Goal: Navigation & Orientation: Find specific page/section

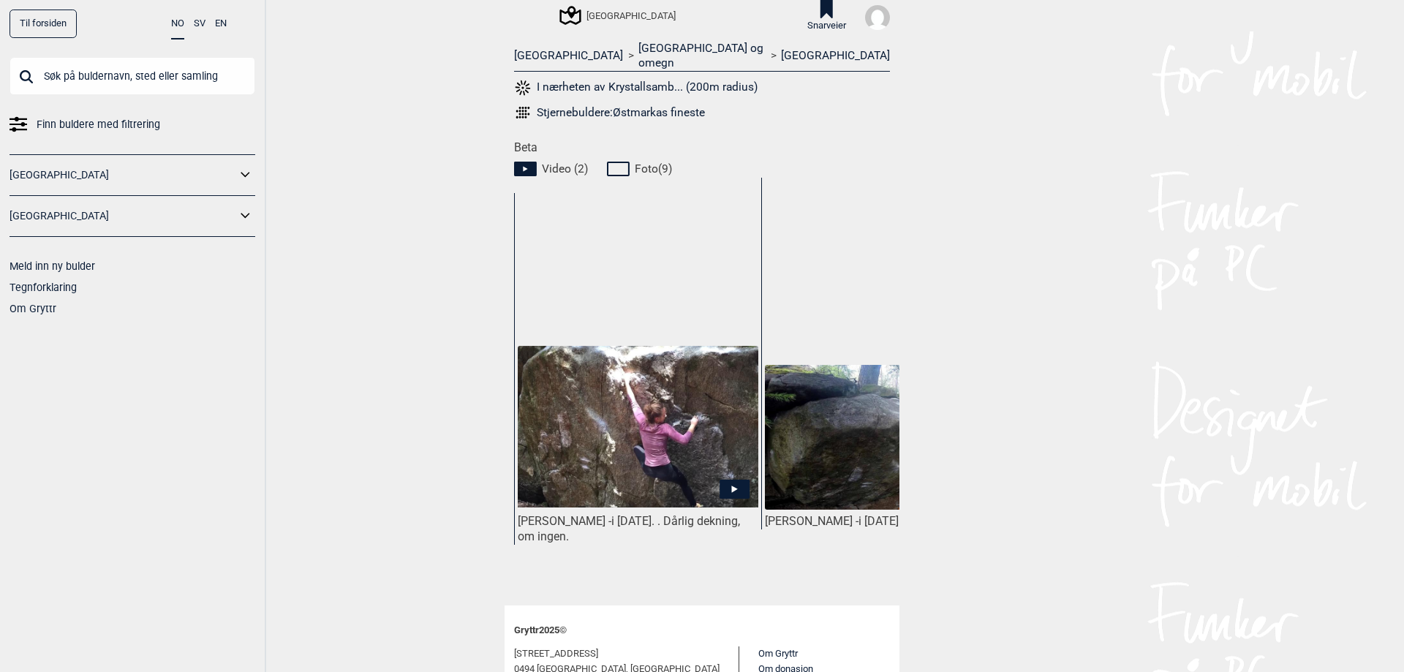
scroll to position [295, 0]
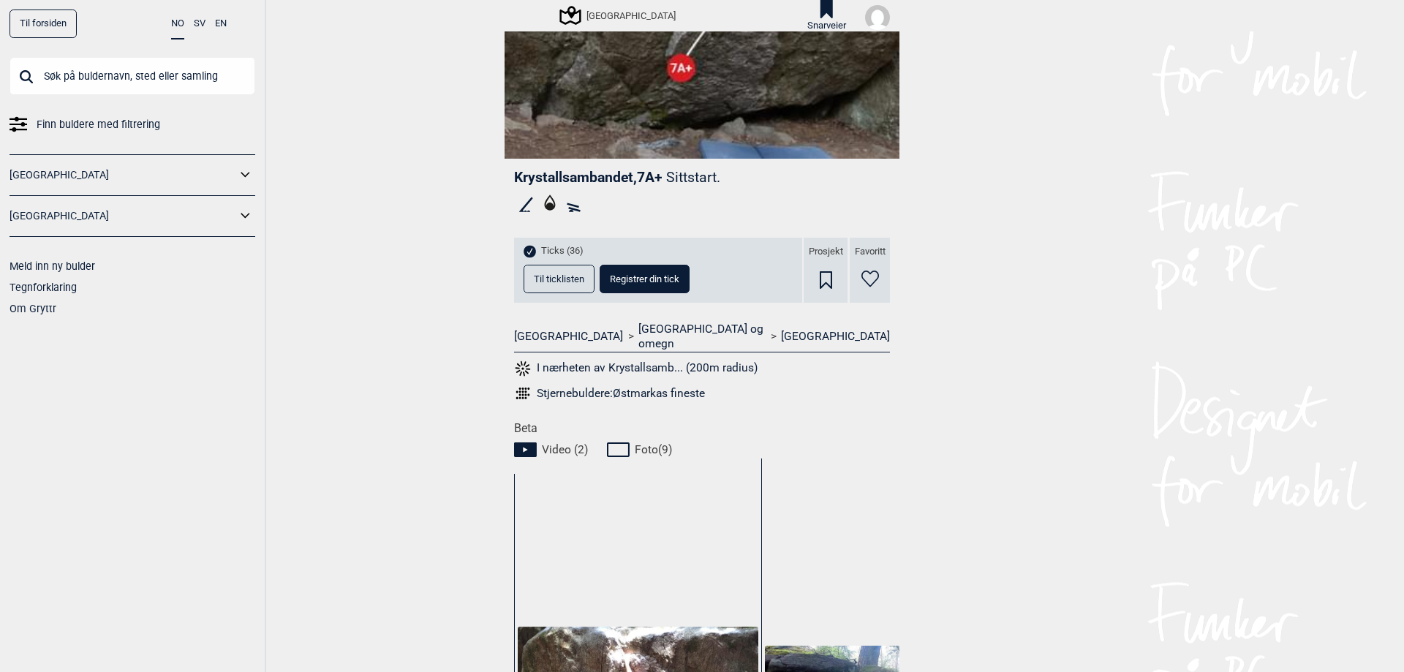
click at [564, 278] on span "Til ticklisten" at bounding box center [559, 279] width 50 height 10
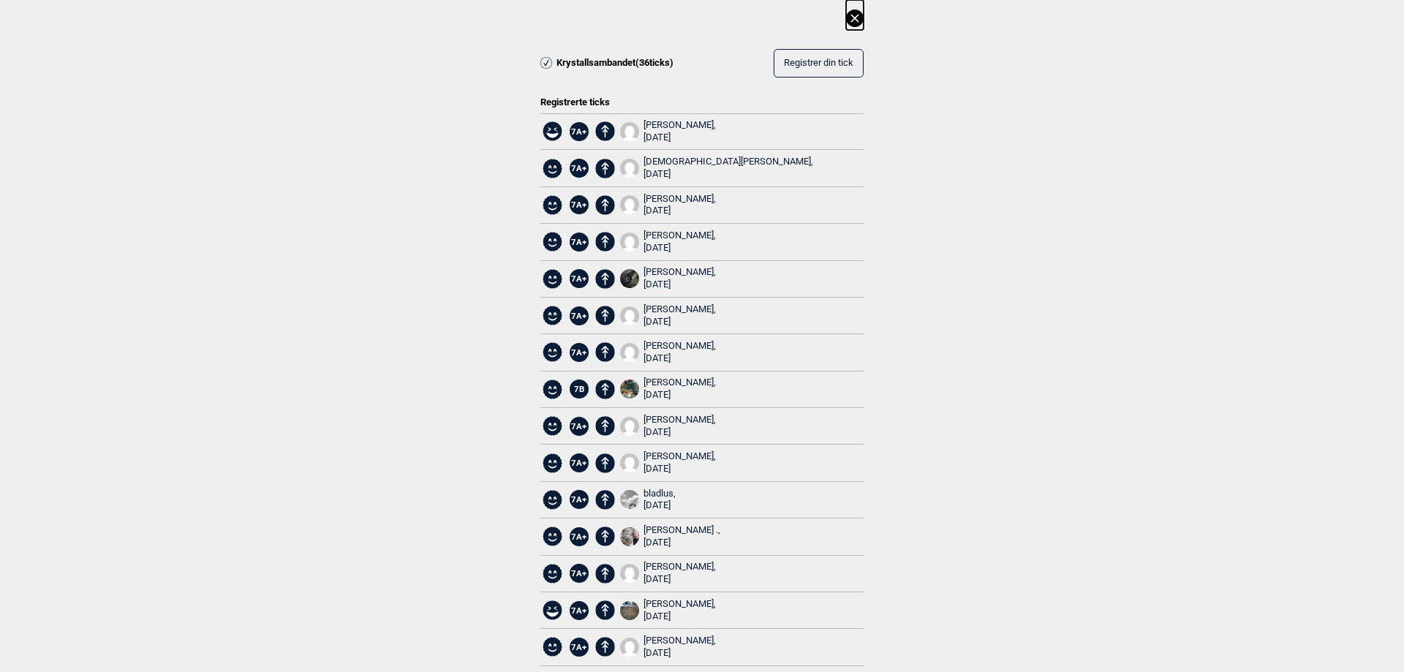
click at [666, 381] on div "[PERSON_NAME], [DATE]" at bounding box center [679, 389] width 72 height 25
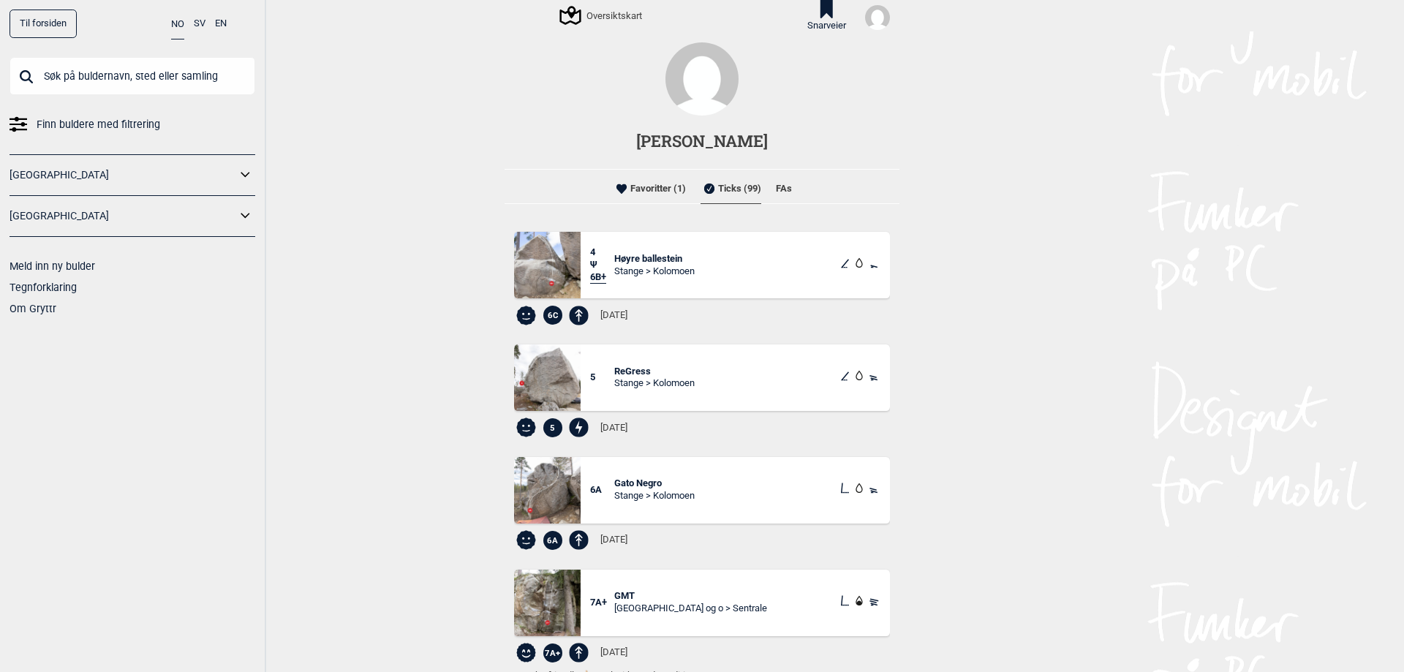
scroll to position [2340, 0]
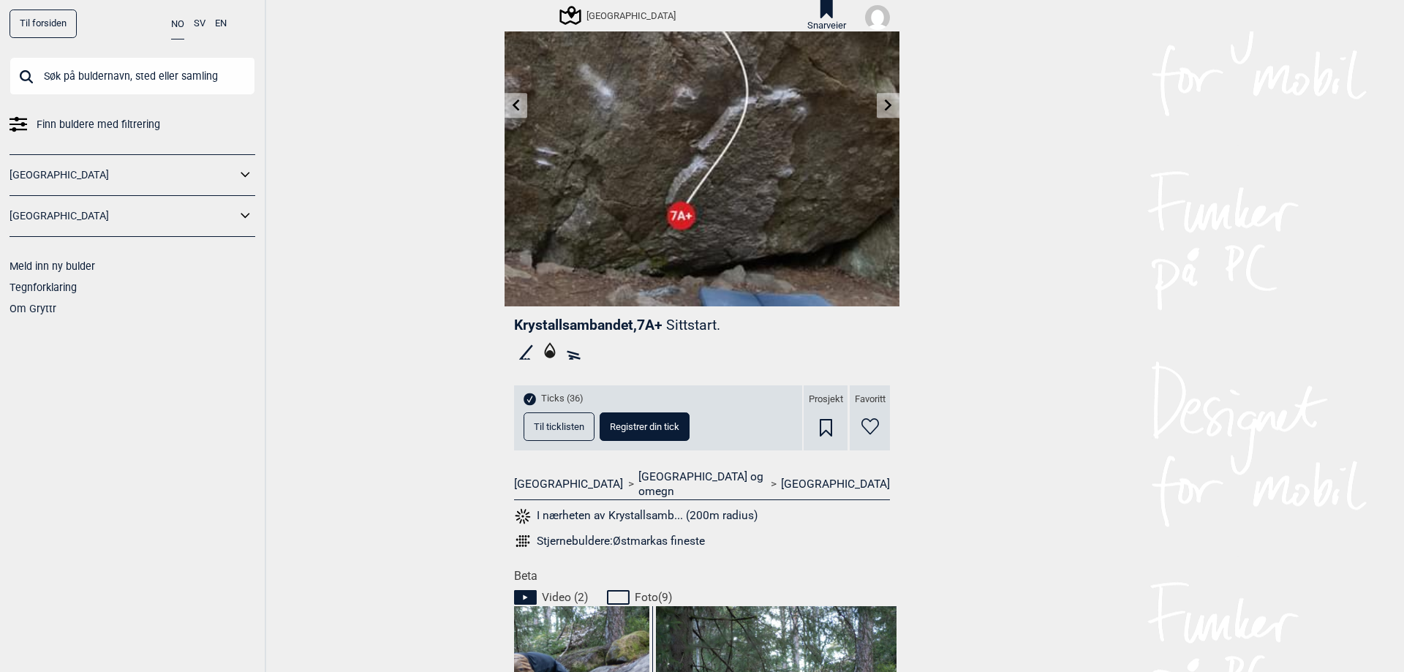
scroll to position [75, 0]
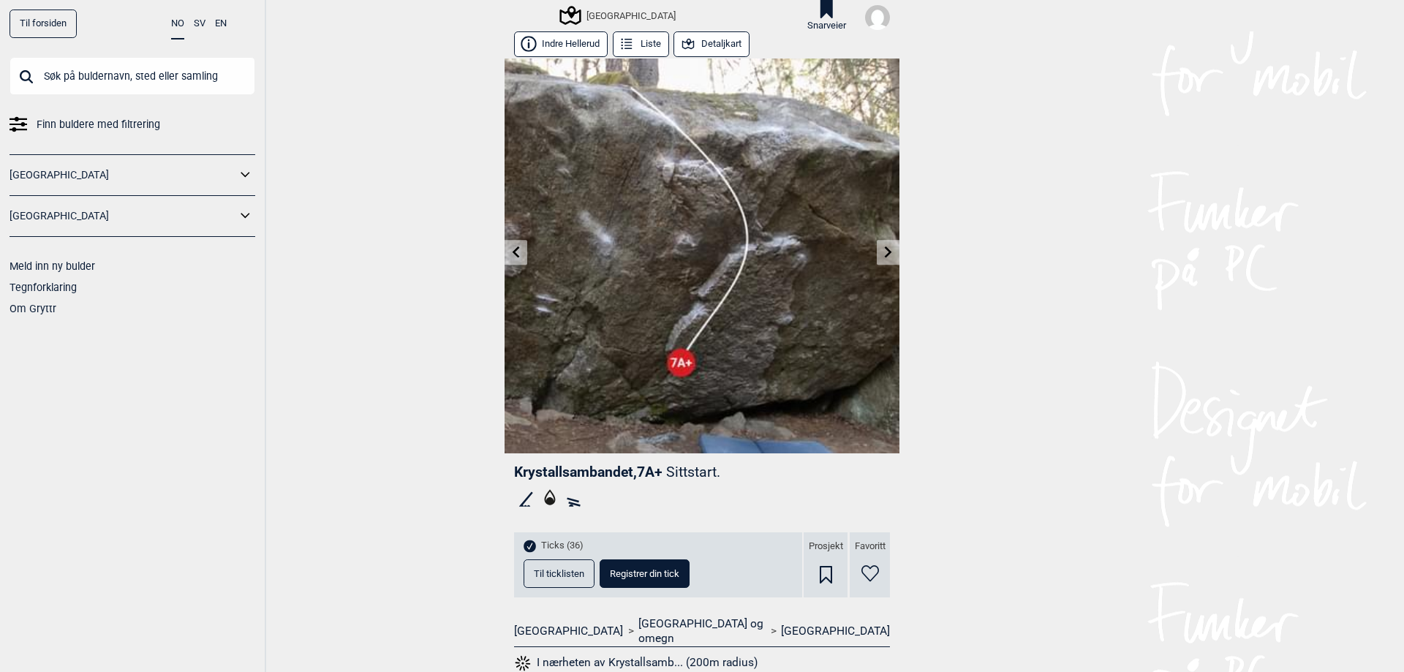
click at [37, 23] on link "Til forsiden" at bounding box center [43, 24] width 67 height 29
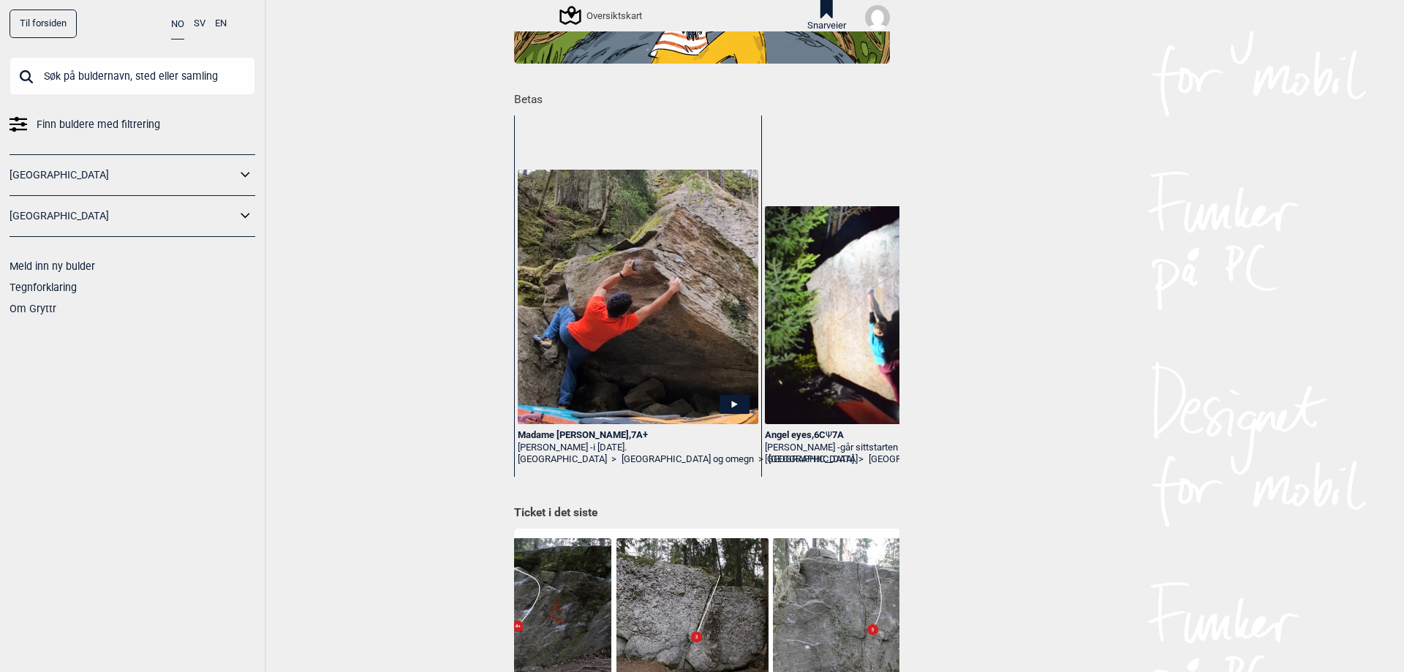
scroll to position [176, 0]
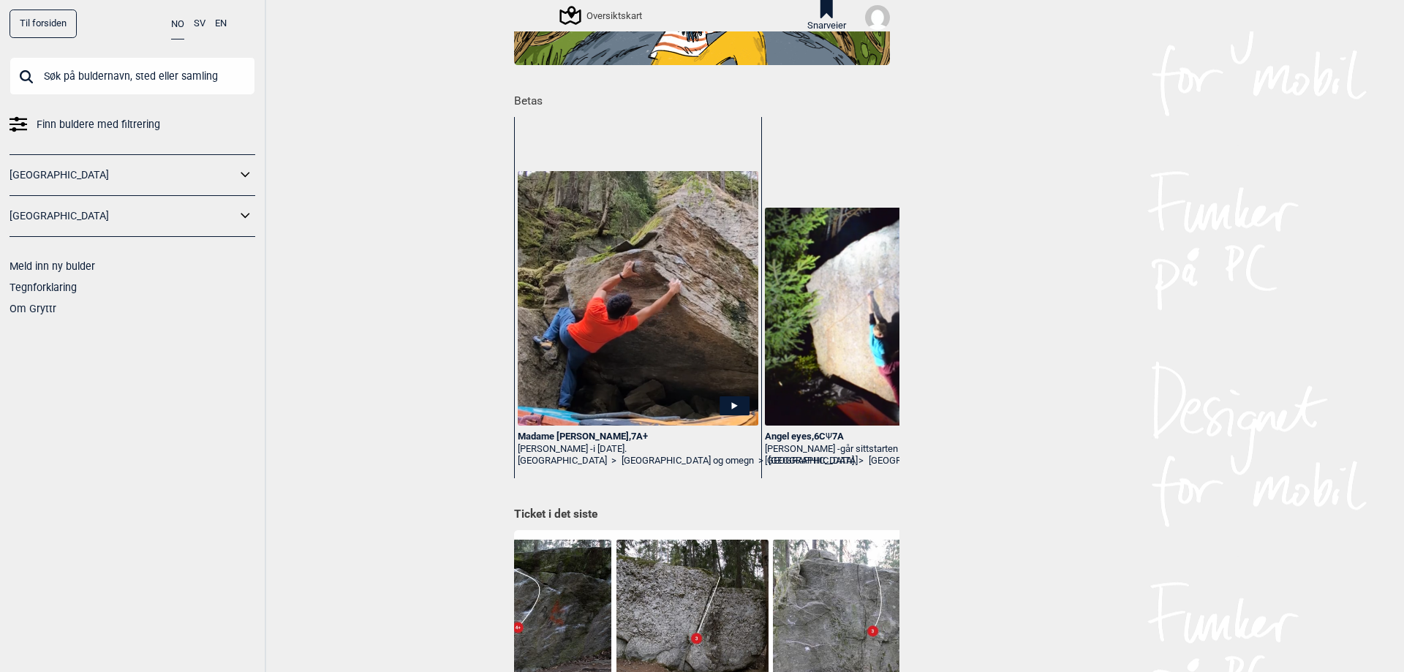
click at [154, 79] on input "text" at bounding box center [133, 76] width 246 height 38
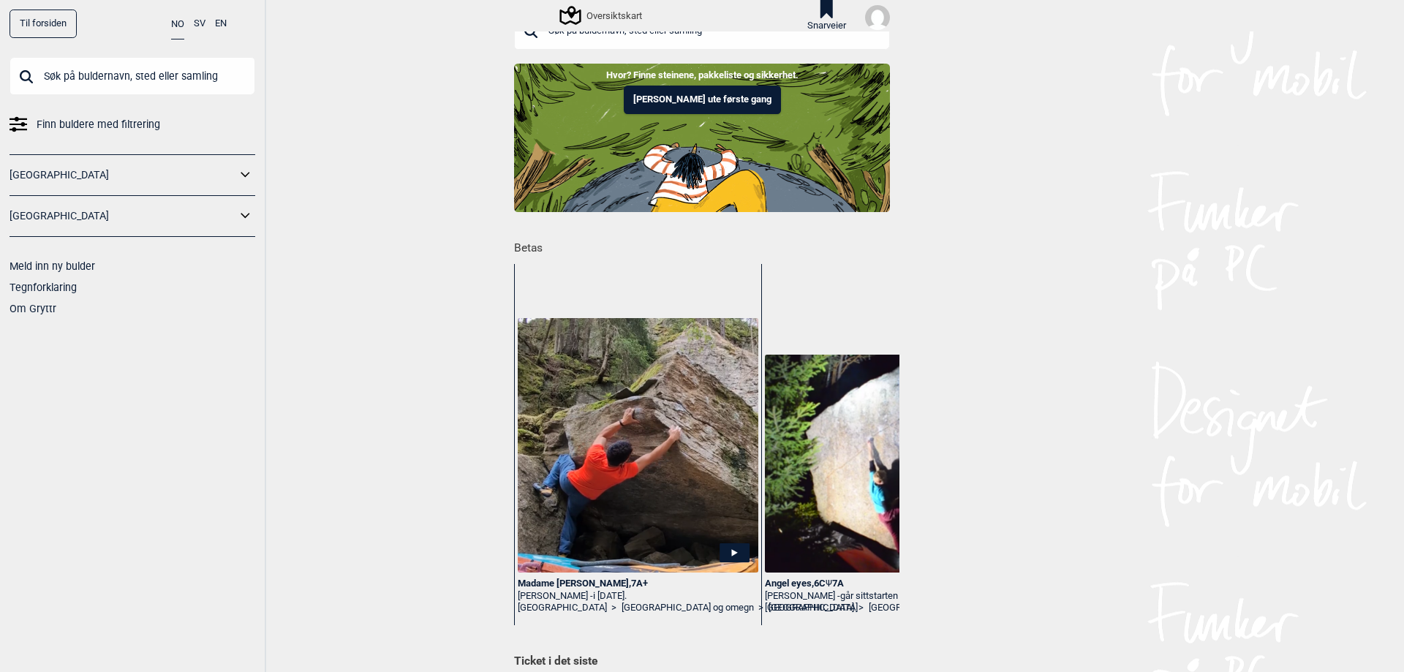
scroll to position [0, 0]
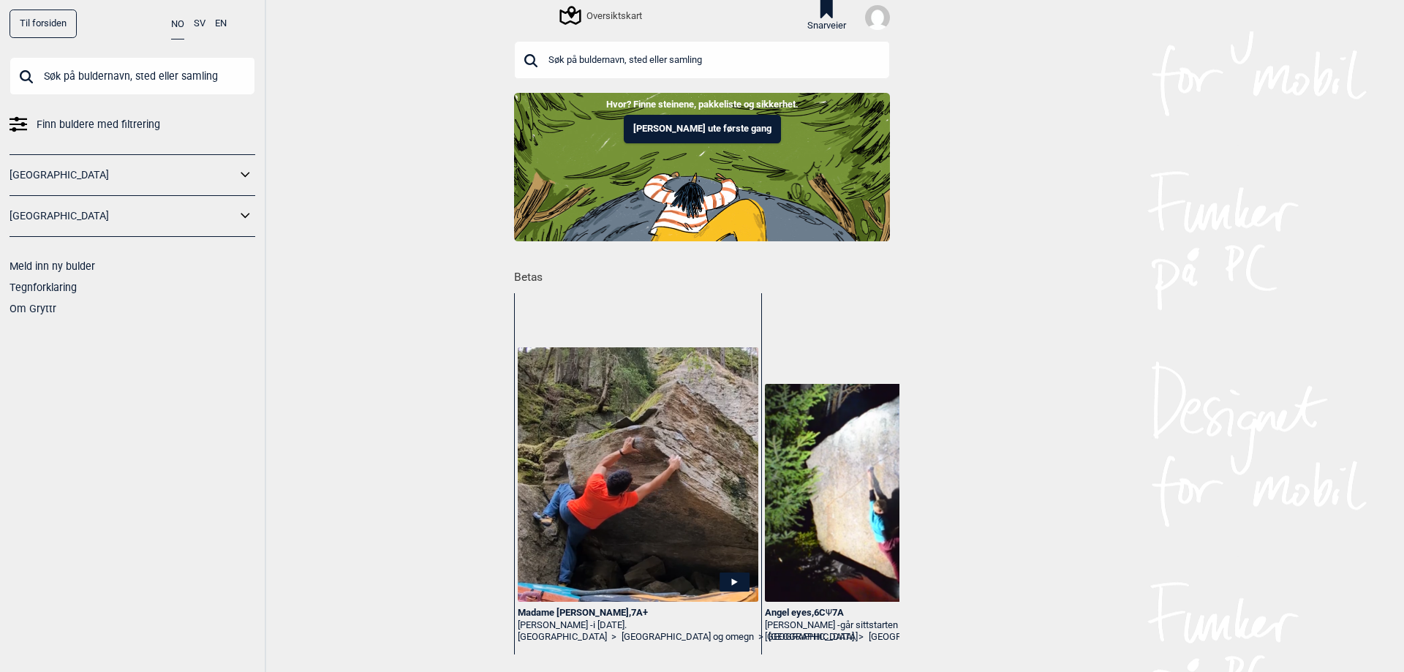
click at [881, 20] on img at bounding box center [877, 17] width 25 height 25
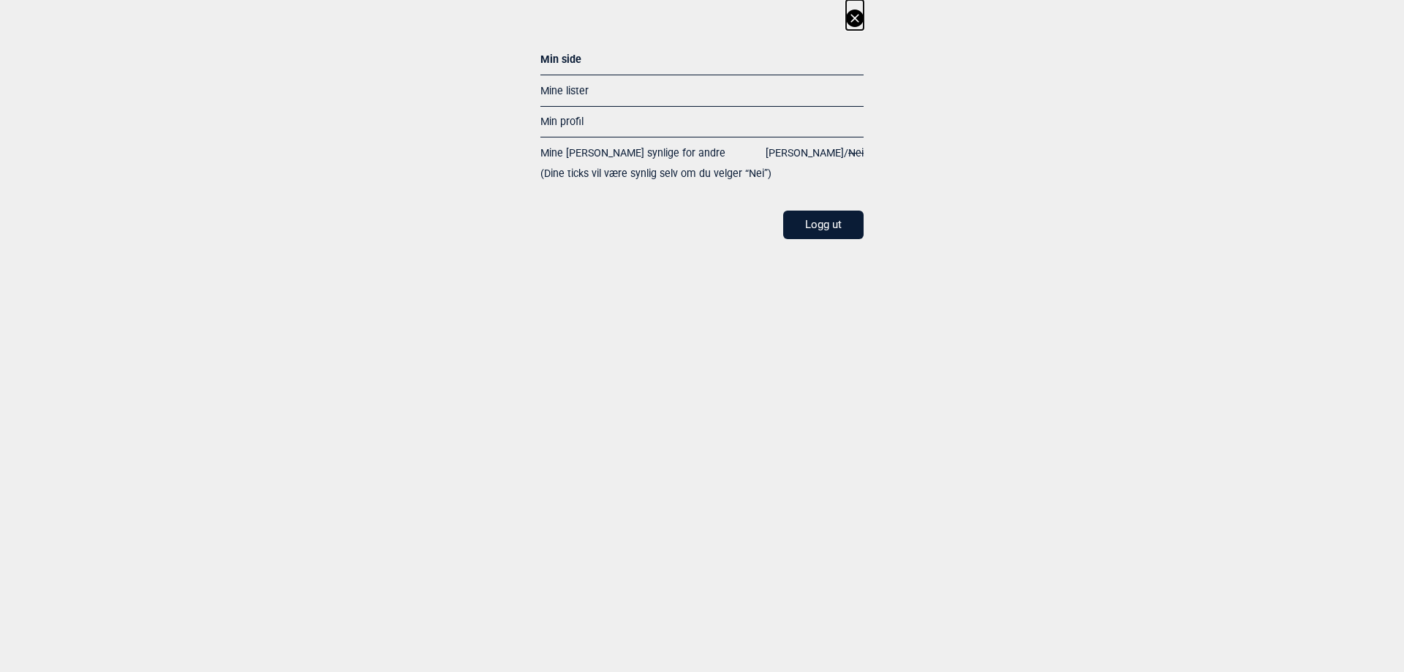
click at [555, 67] on div "Min side" at bounding box center [701, 62] width 323 height 26
click at [564, 57] on div "Min side" at bounding box center [701, 62] width 323 height 26
click at [573, 116] on link "Min profil" at bounding box center [561, 122] width 43 height 12
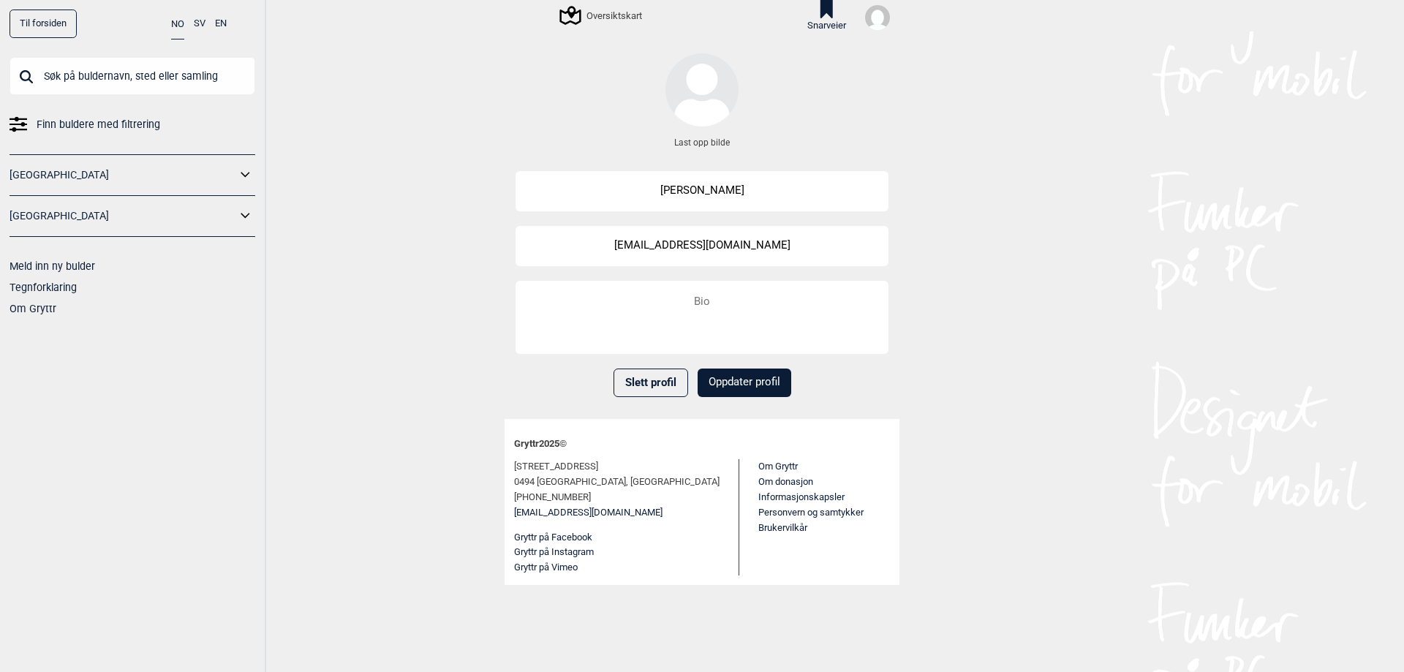
click at [877, 23] on img at bounding box center [877, 17] width 25 height 25
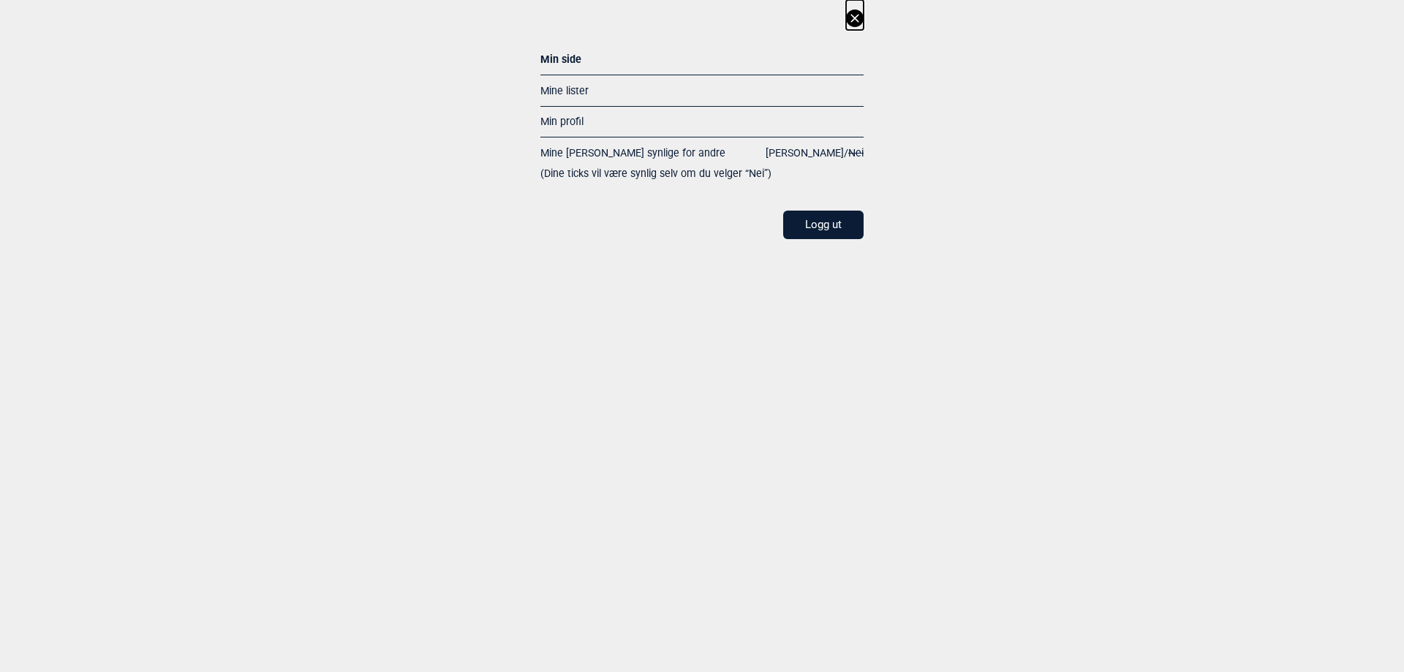
click at [569, 90] on link "Mine lister" at bounding box center [564, 91] width 48 height 12
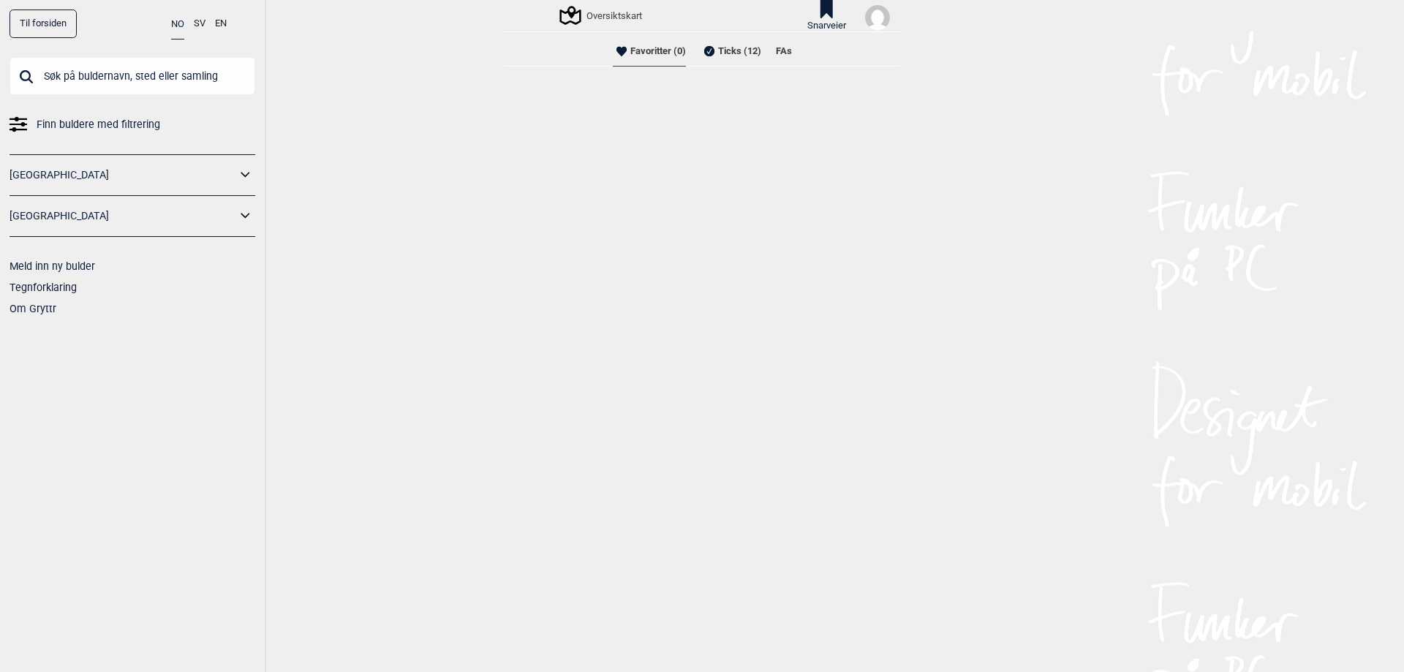
click at [734, 51] on li "Ticks (12)" at bounding box center [730, 51] width 61 height 29
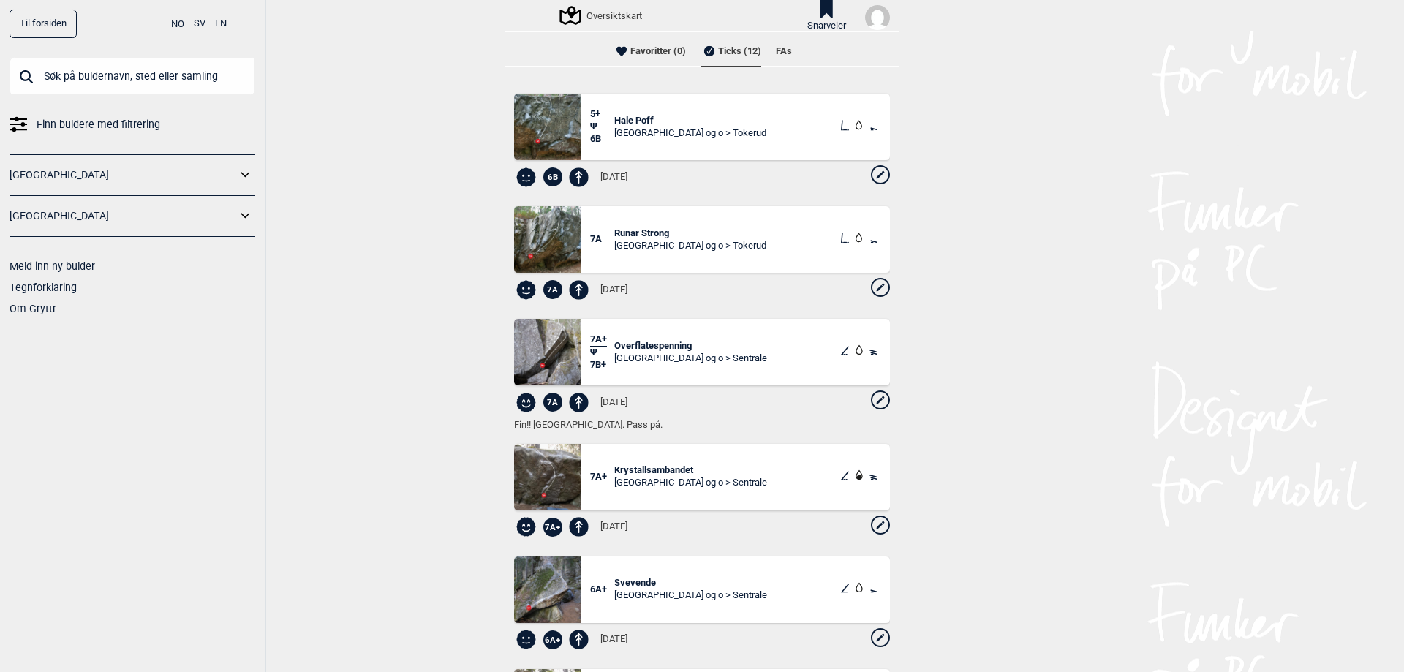
click at [632, 345] on span "Overflatespenning" at bounding box center [690, 346] width 153 height 12
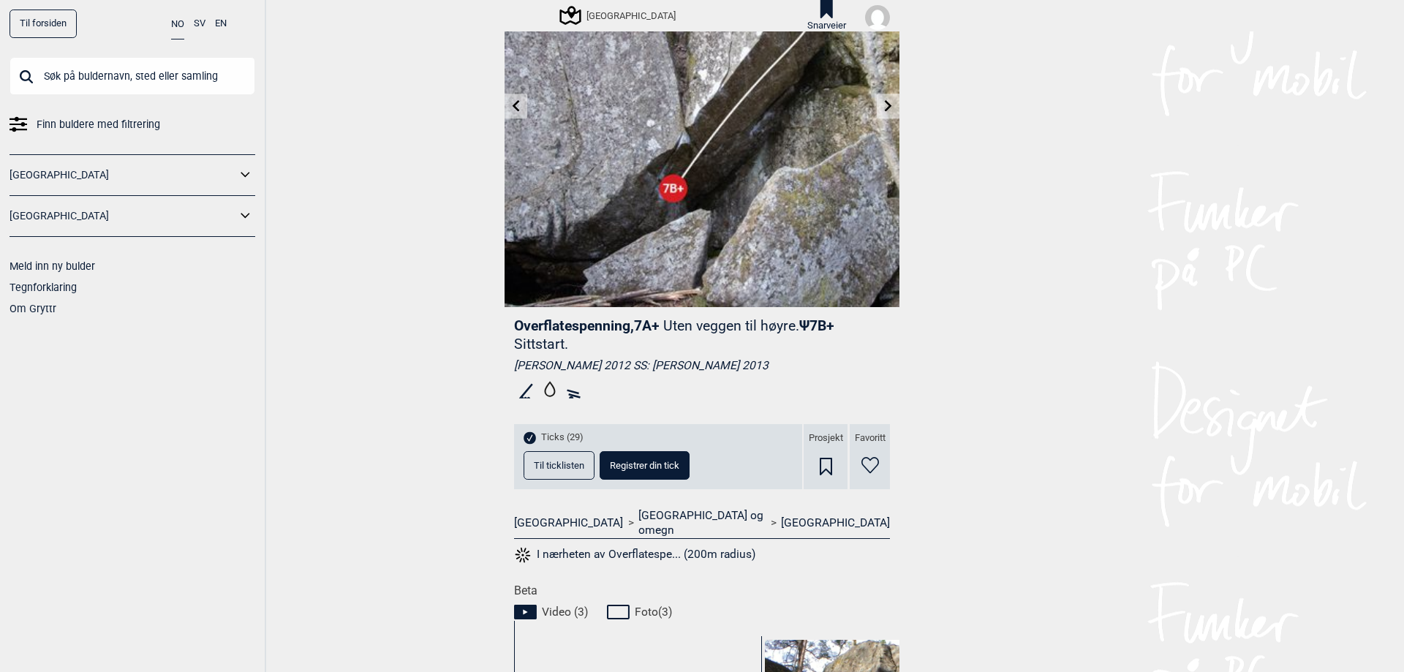
scroll to position [292, 0]
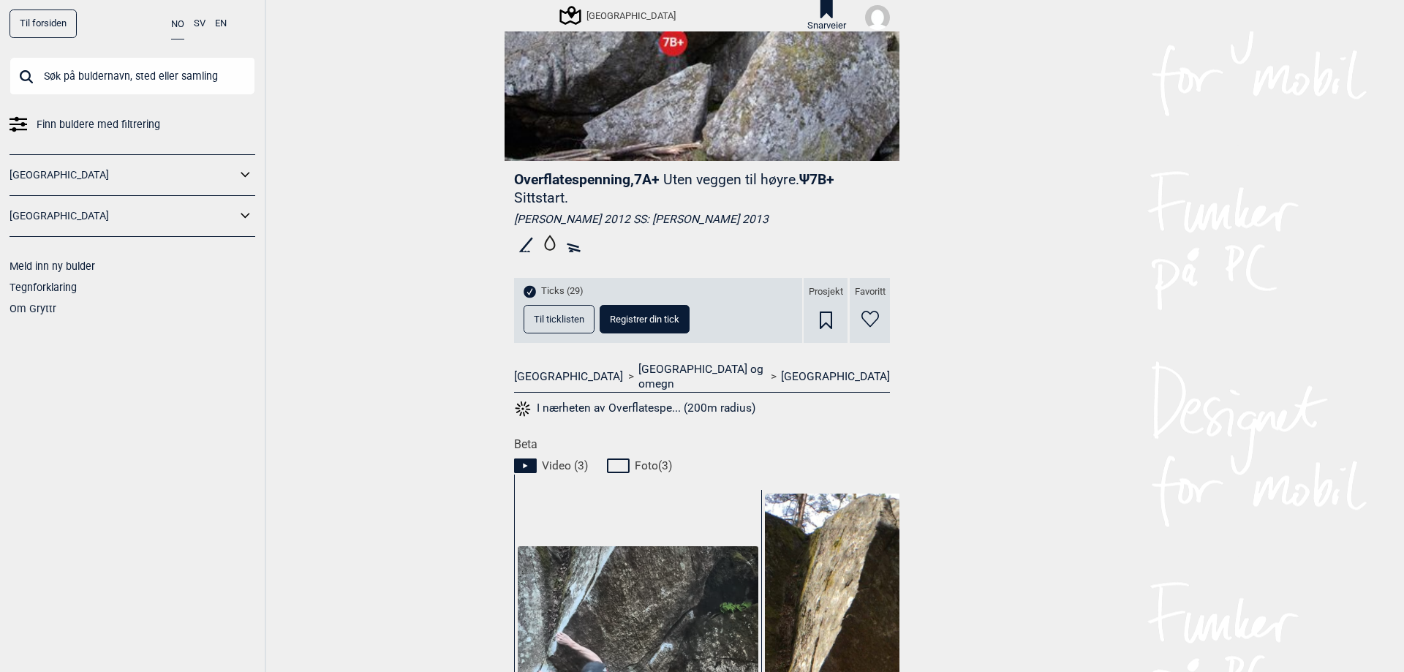
click at [570, 321] on span "Til ticklisten" at bounding box center [559, 319] width 50 height 10
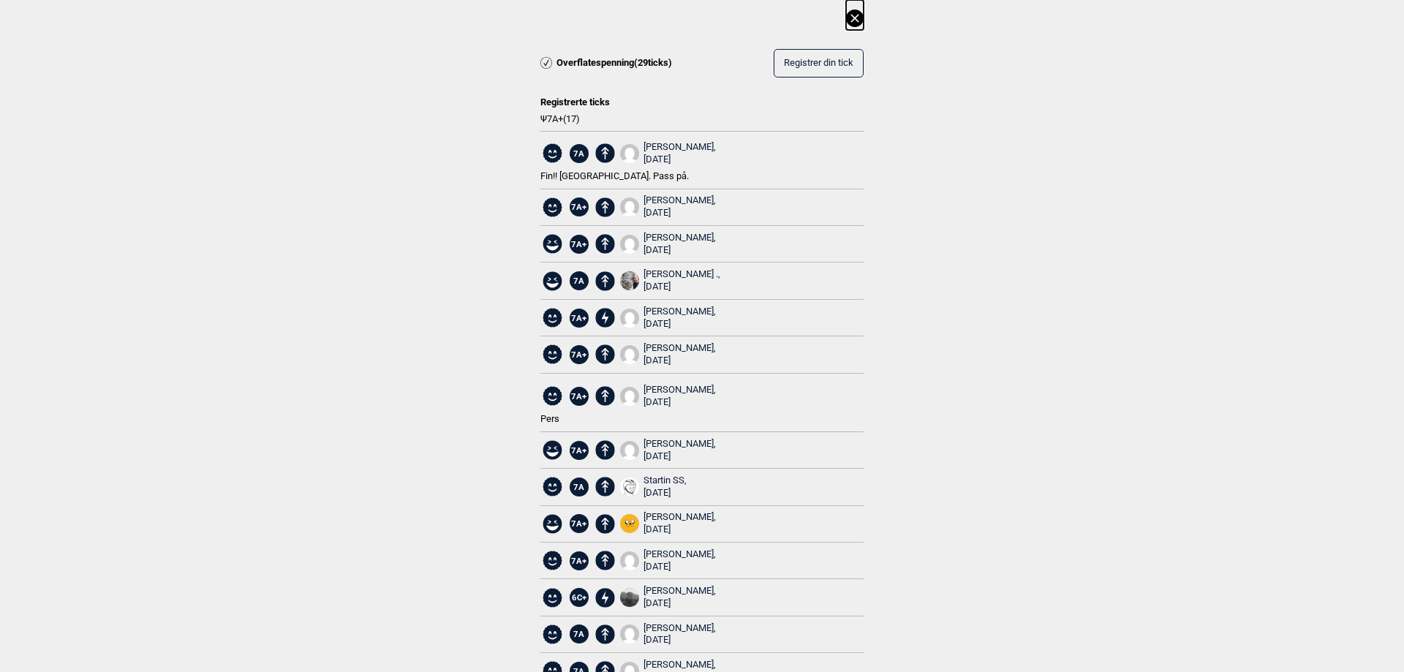
click at [570, 156] on span "7A" at bounding box center [579, 153] width 19 height 19
click at [662, 156] on div "2025.06.13" at bounding box center [679, 160] width 72 height 12
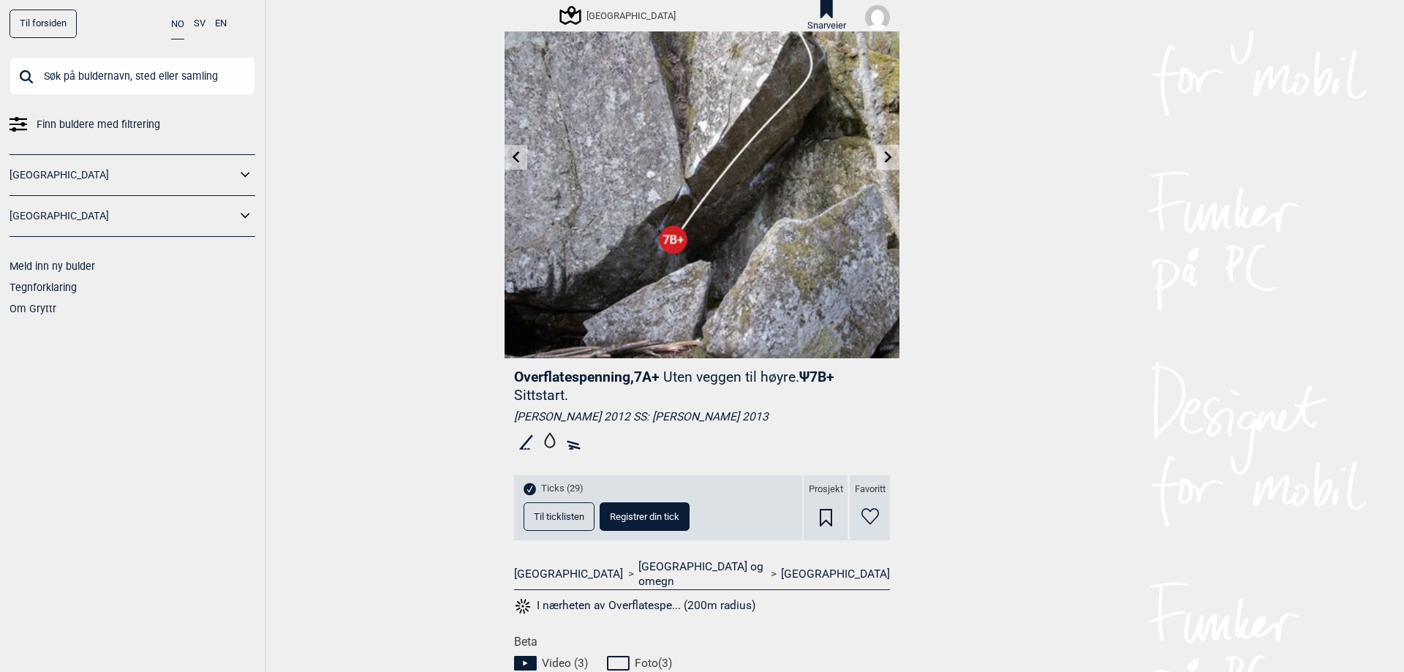
scroll to position [219, 0]
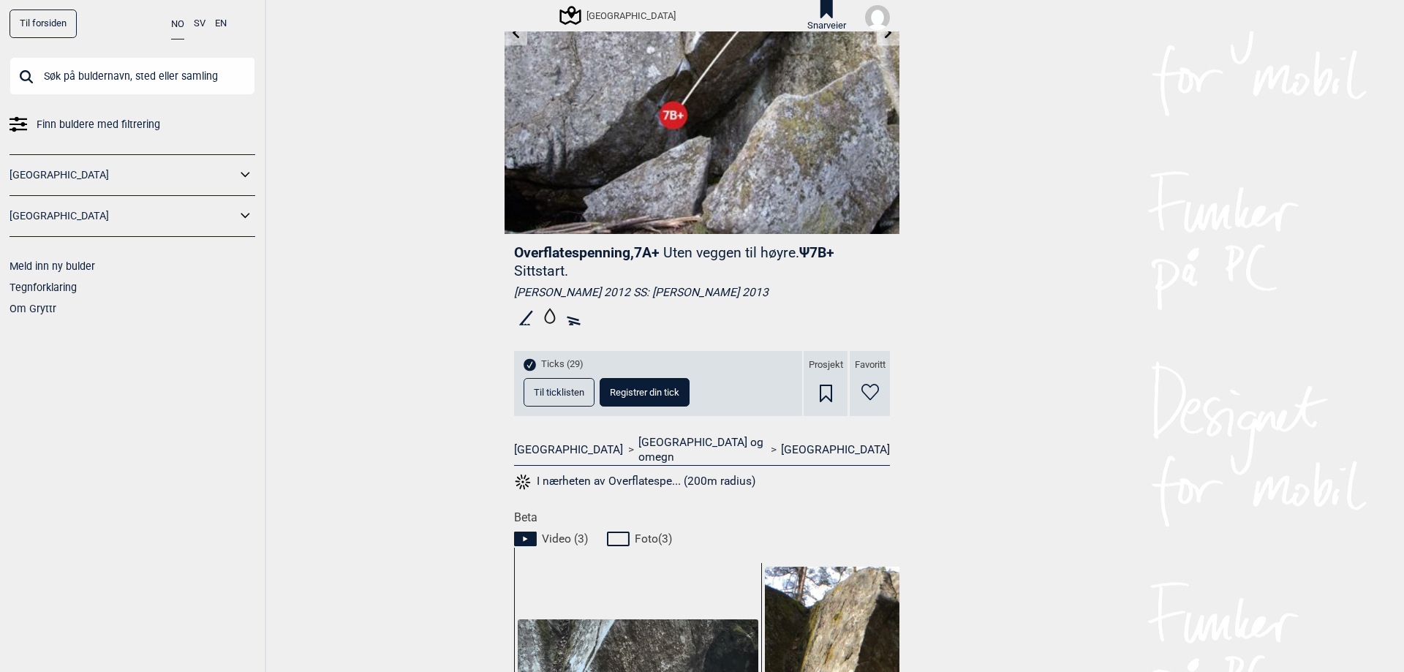
click at [546, 388] on span "Til ticklisten" at bounding box center [559, 393] width 50 height 10
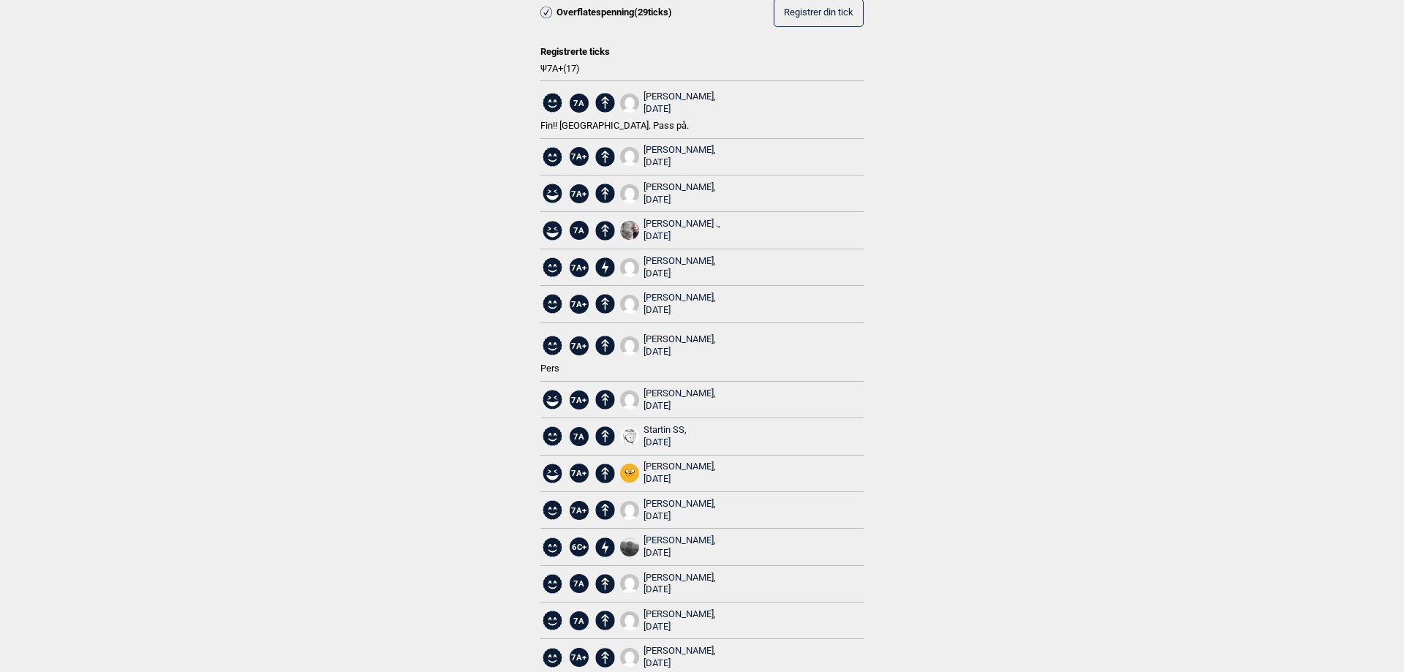
scroll to position [0, 0]
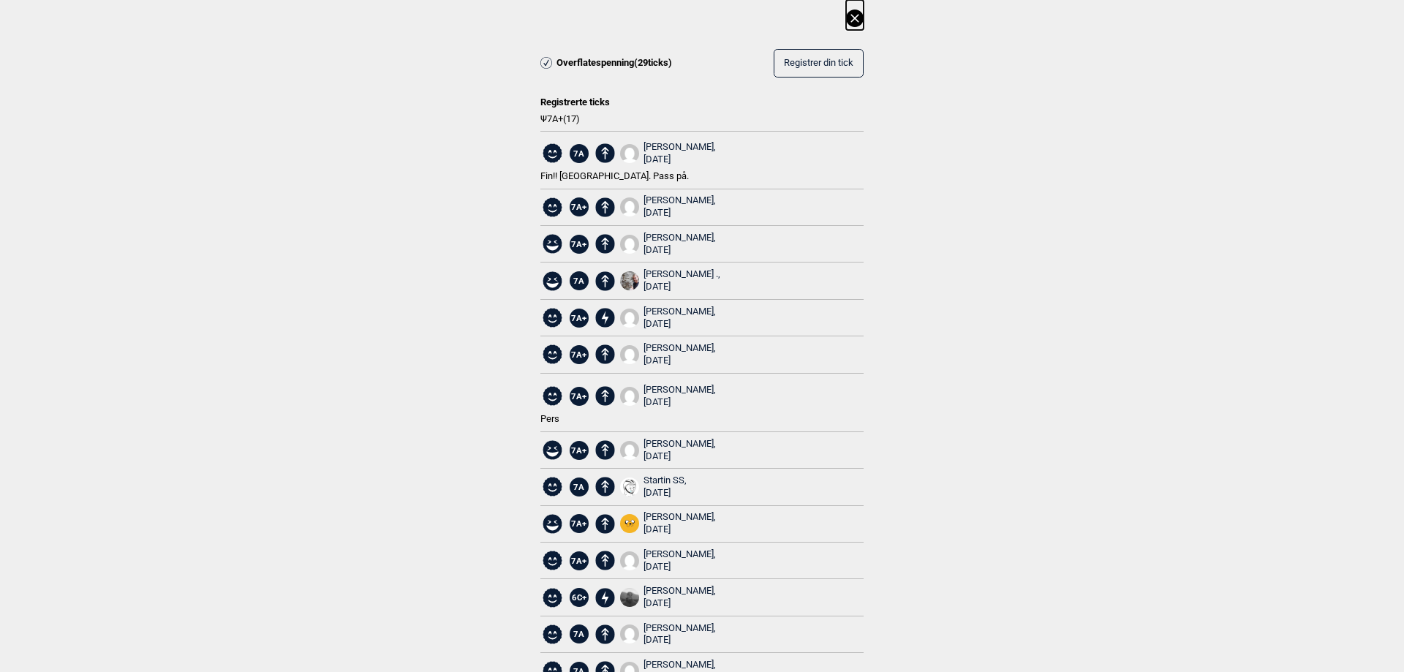
click at [778, 71] on button "Registrer din tick" at bounding box center [819, 63] width 90 height 29
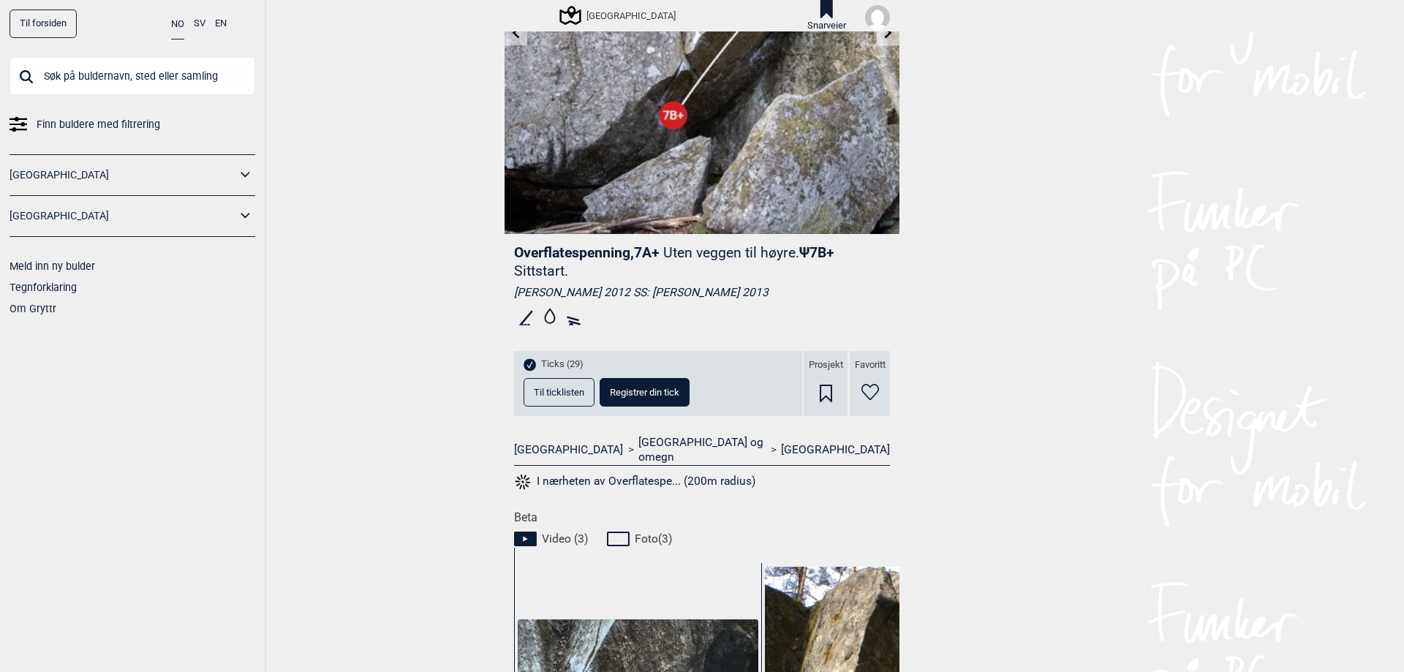
click at [568, 385] on button "Til ticklisten" at bounding box center [559, 392] width 71 height 29
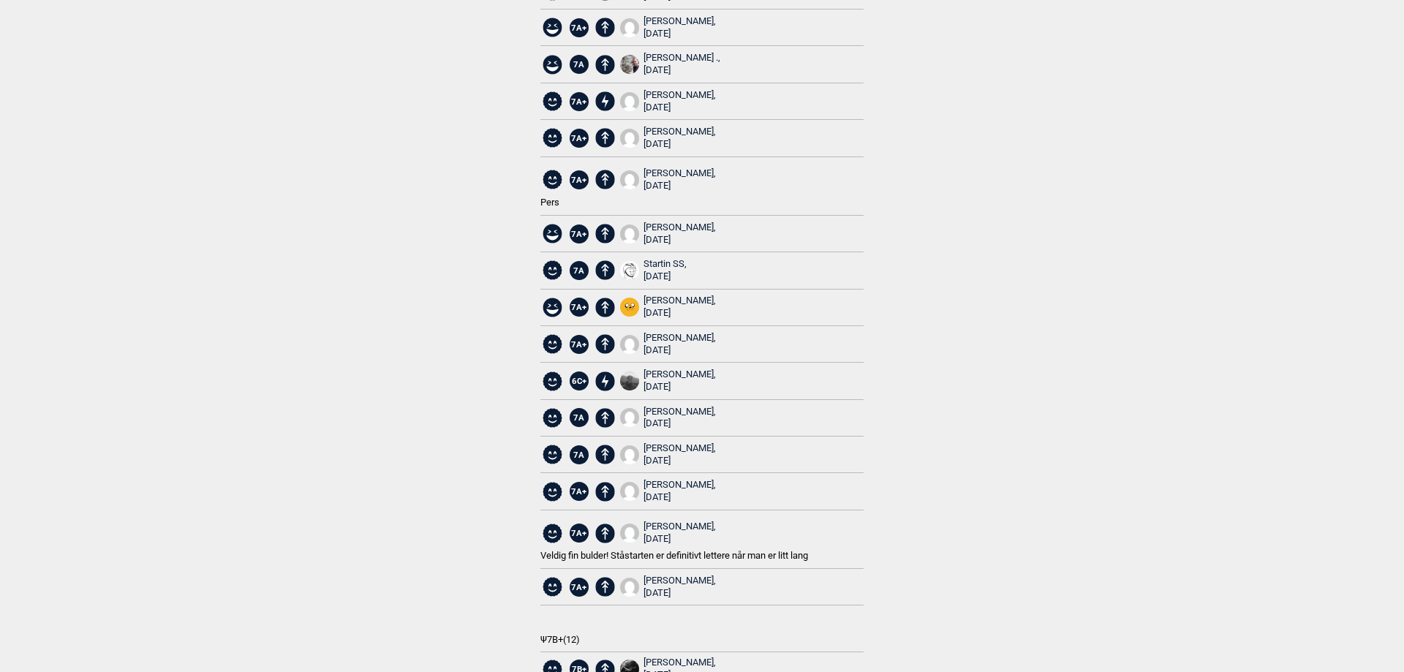
scroll to position [219, 0]
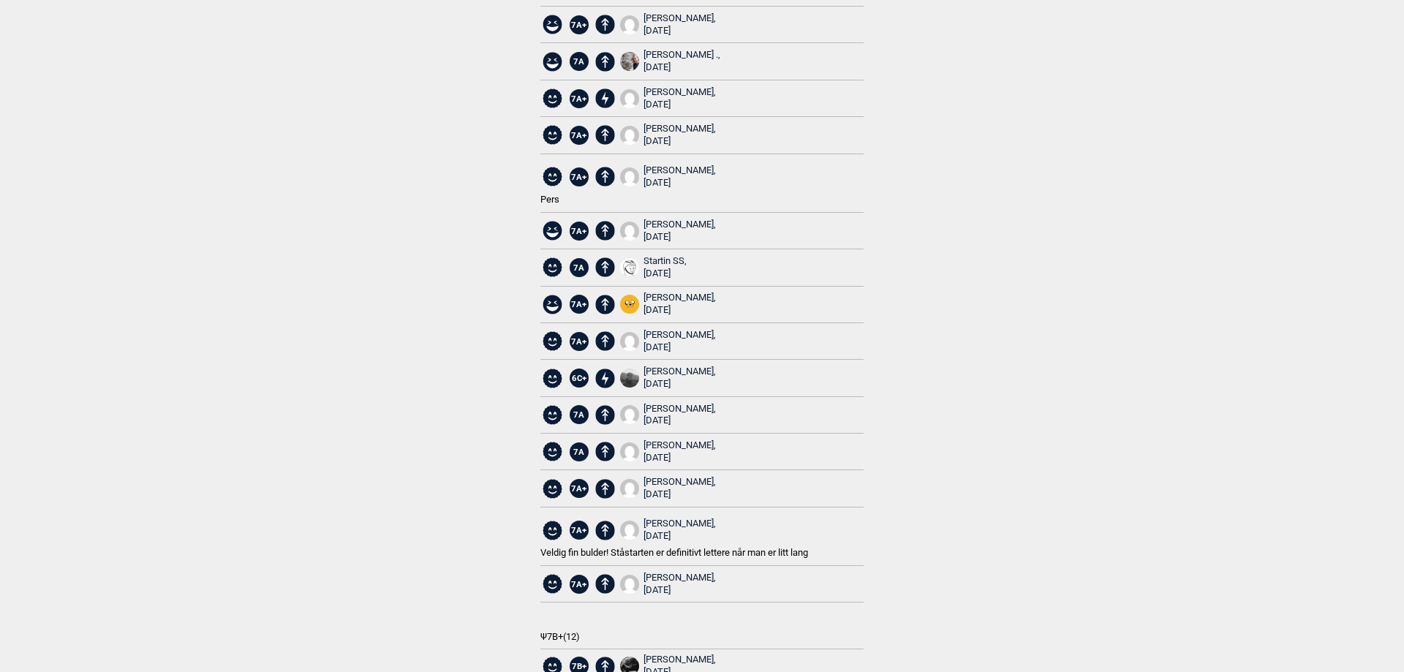
click at [658, 406] on div "Felix Sullivan, 2022.08.05" at bounding box center [679, 415] width 72 height 25
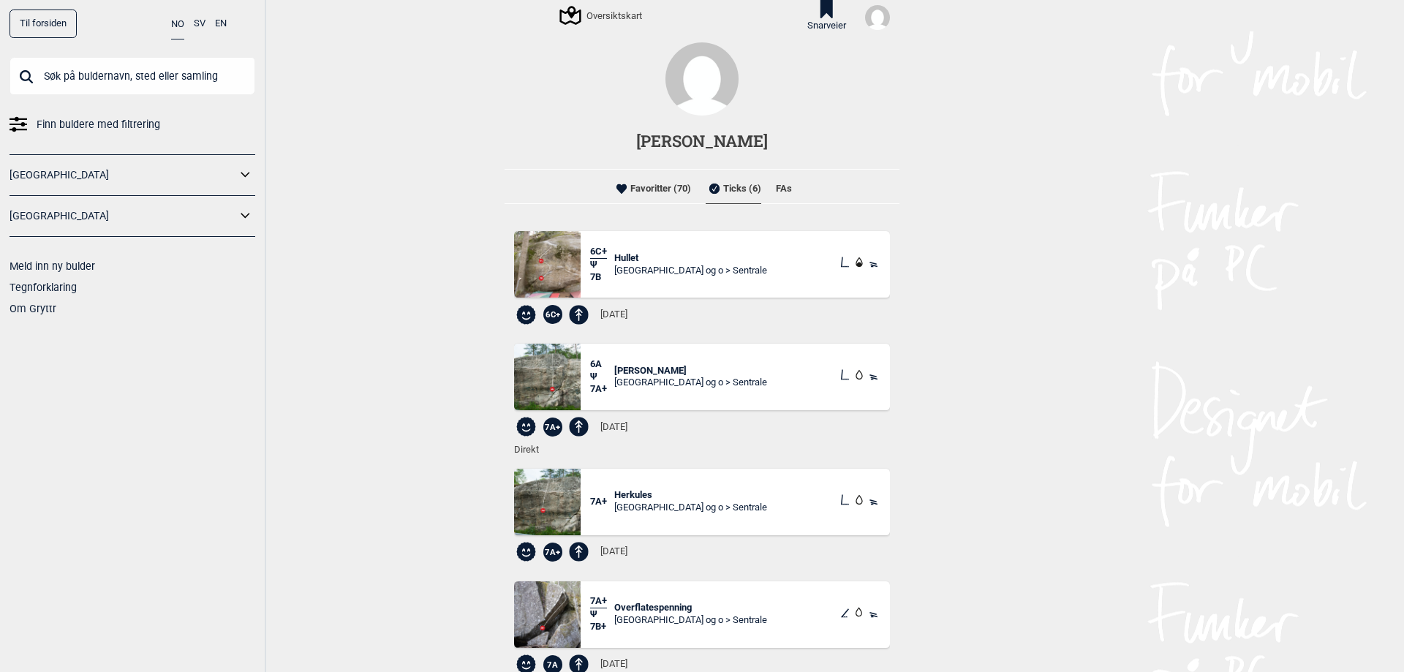
click at [725, 186] on li "Ticks (6)" at bounding box center [734, 188] width 56 height 29
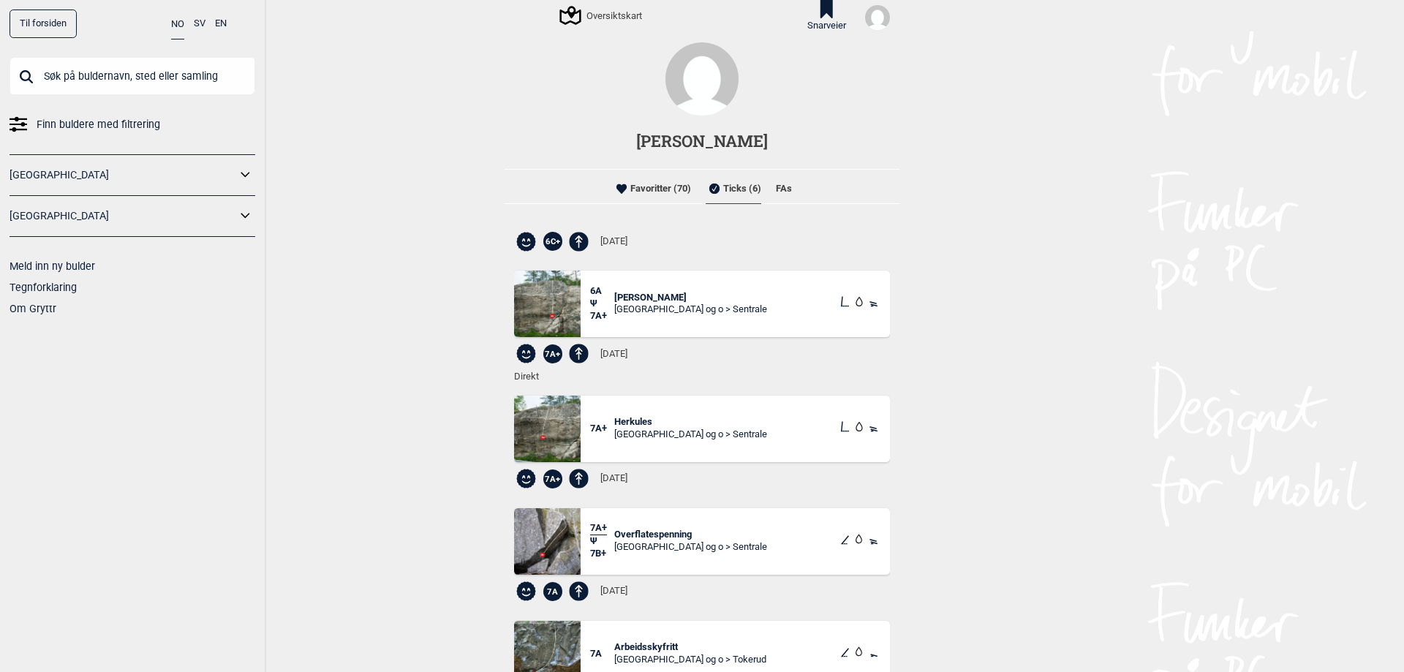
scroll to position [107, 0]
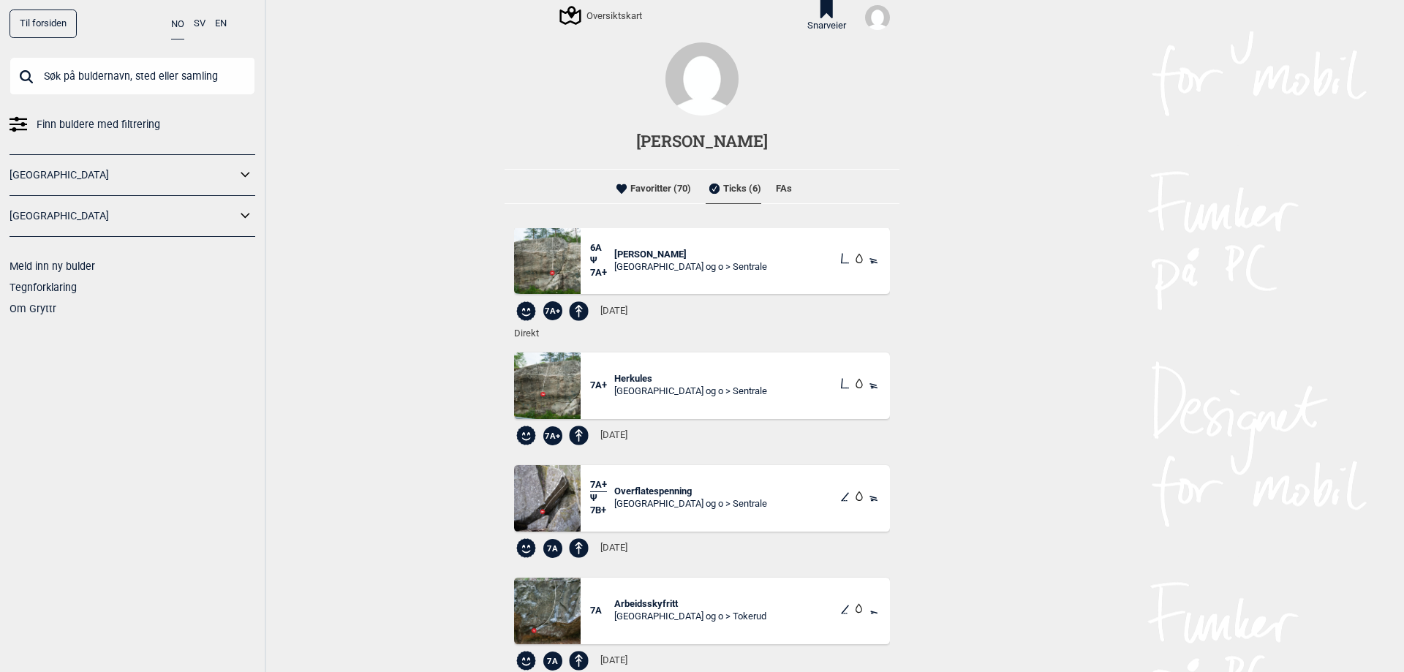
click at [659, 604] on span "Arbeidsskyfritt" at bounding box center [690, 604] width 152 height 12
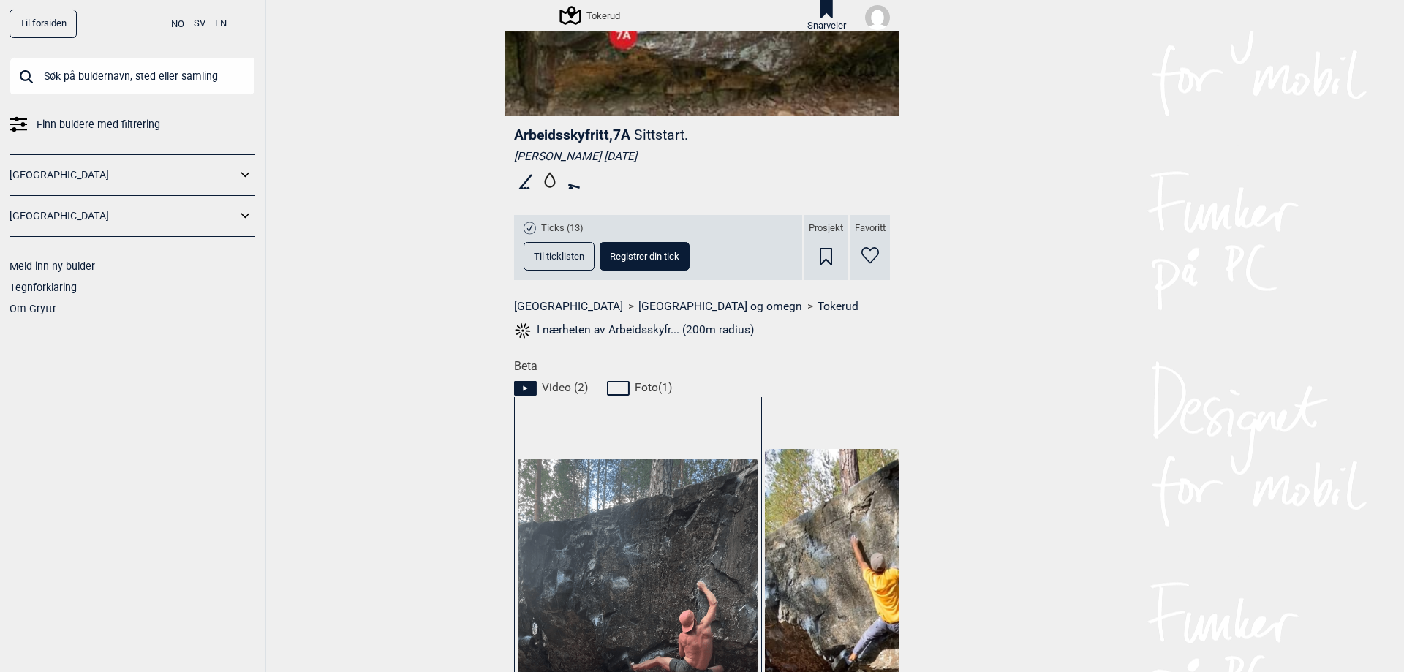
scroll to position [585, 0]
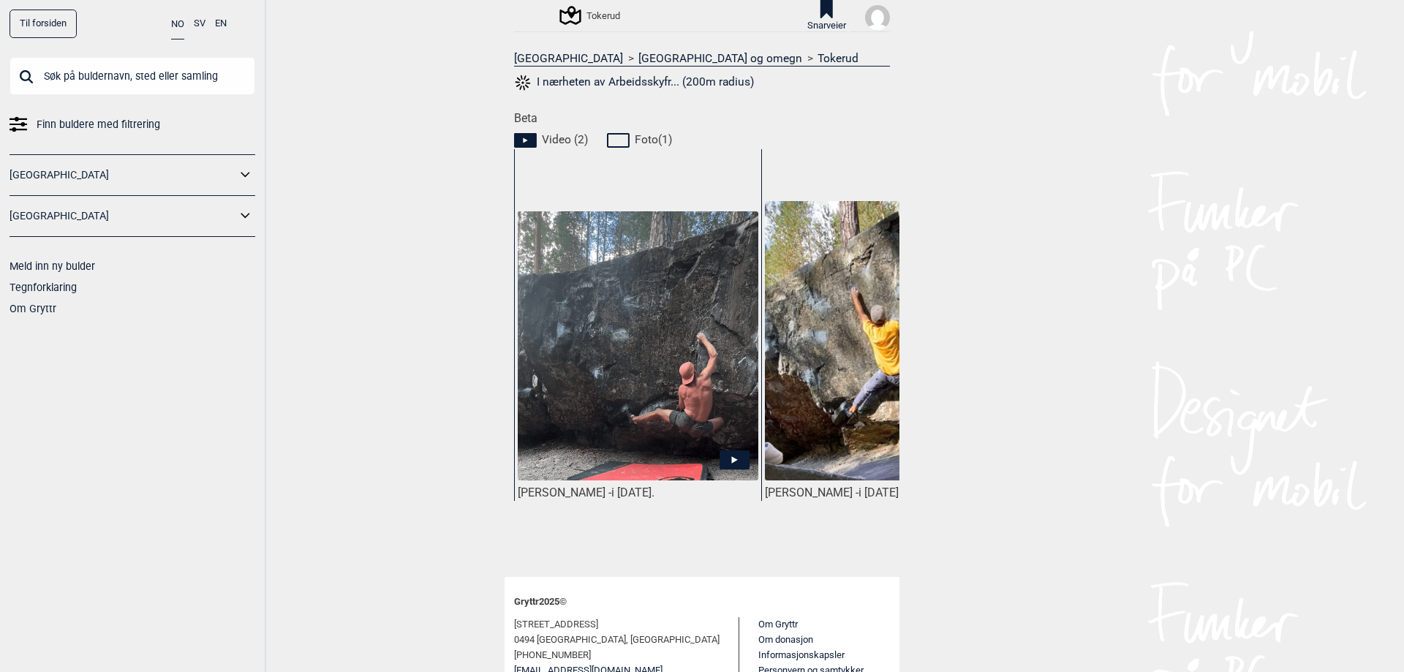
click at [651, 451] on img at bounding box center [638, 346] width 241 height 270
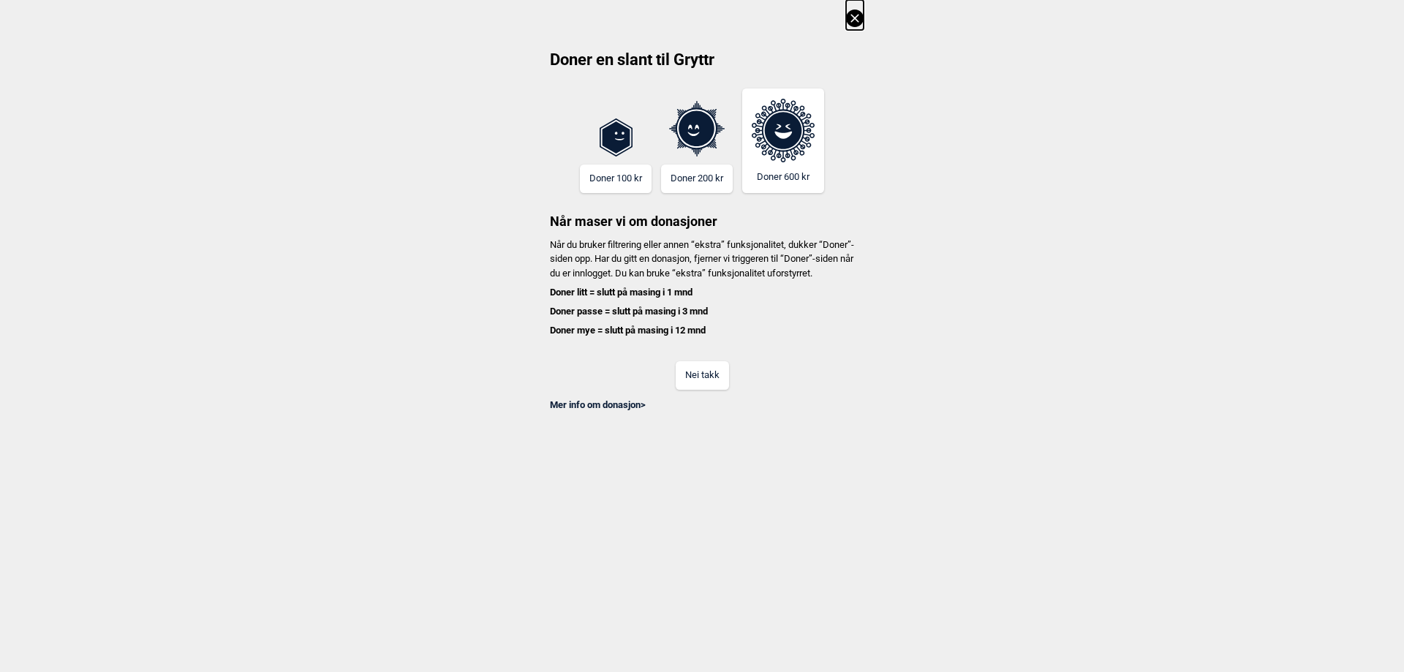
click at [706, 390] on button "Nei takk" at bounding box center [702, 375] width 53 height 29
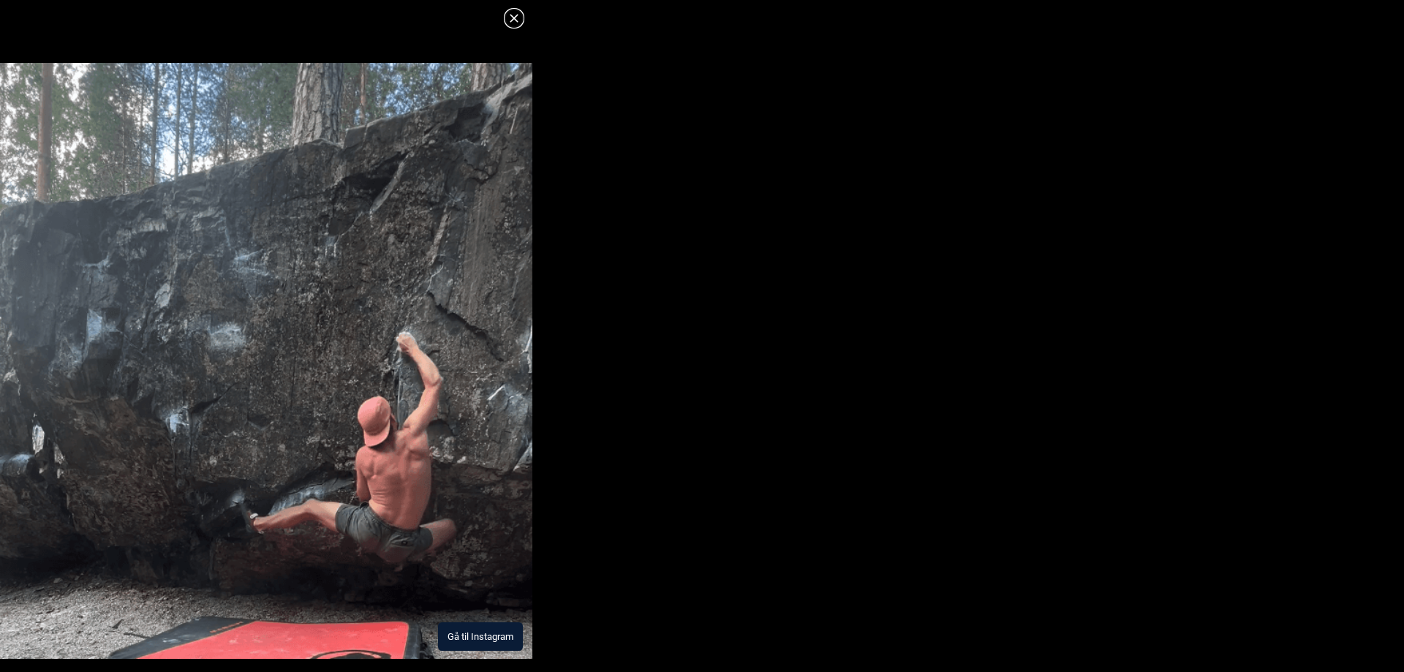
click at [463, 635] on button "Gå til Instagram" at bounding box center [480, 636] width 85 height 29
